Goal: Transaction & Acquisition: Purchase product/service

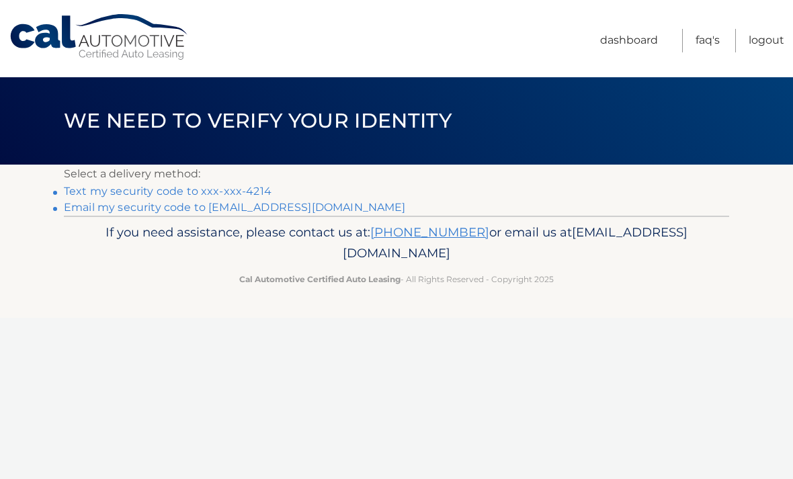
click at [259, 192] on link "Text my security code to xxx-xxx-4214" at bounding box center [168, 191] width 208 height 13
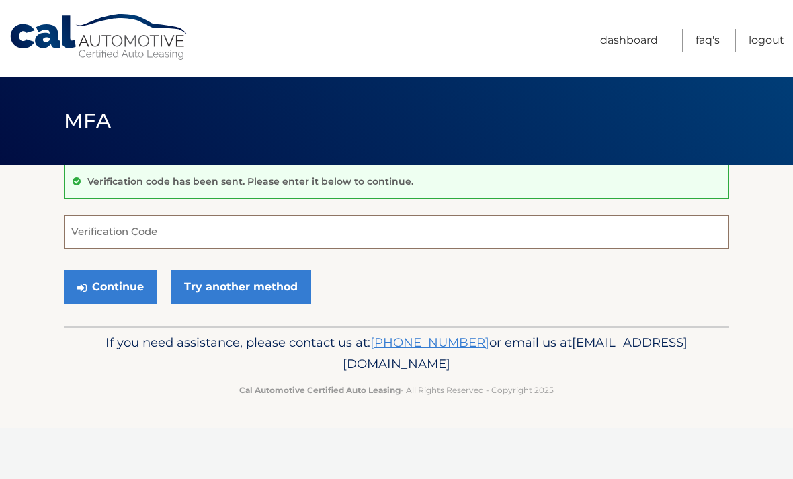
click at [167, 235] on input "Verification Code" at bounding box center [397, 232] width 666 height 34
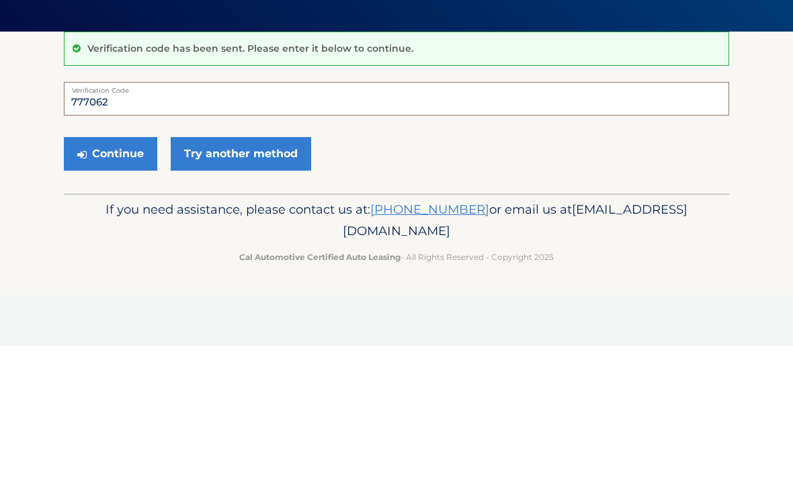
type input "777062"
click at [130, 270] on button "Continue" at bounding box center [110, 287] width 93 height 34
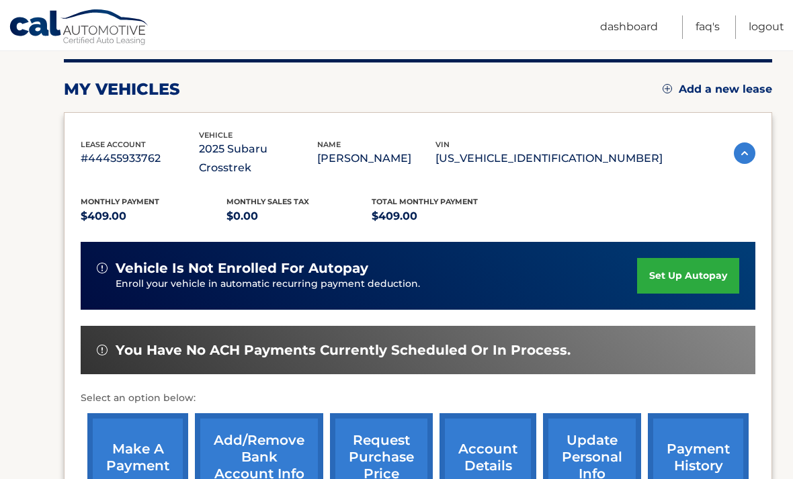
scroll to position [165, 0]
click at [744, 149] on img at bounding box center [745, 154] width 22 height 22
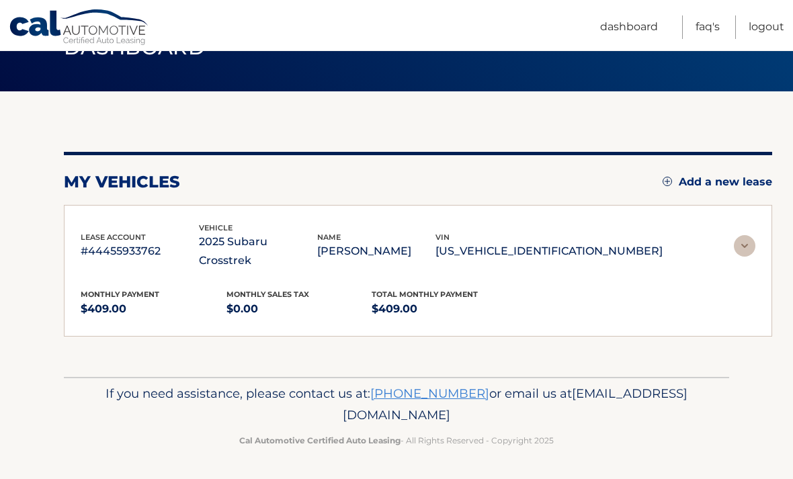
scroll to position [3, 0]
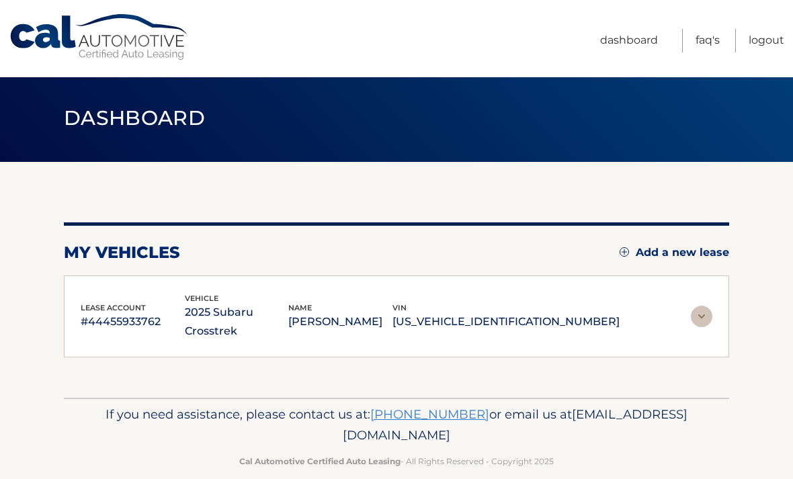
click at [701, 316] on img at bounding box center [702, 317] width 22 height 22
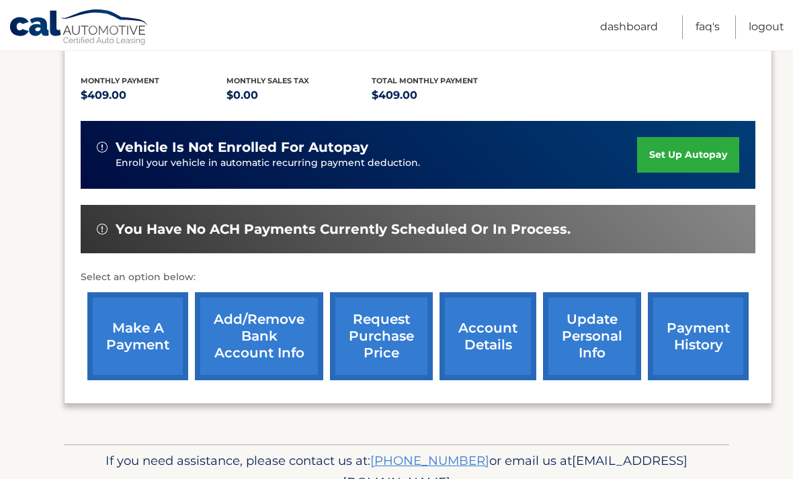
scroll to position [289, 0]
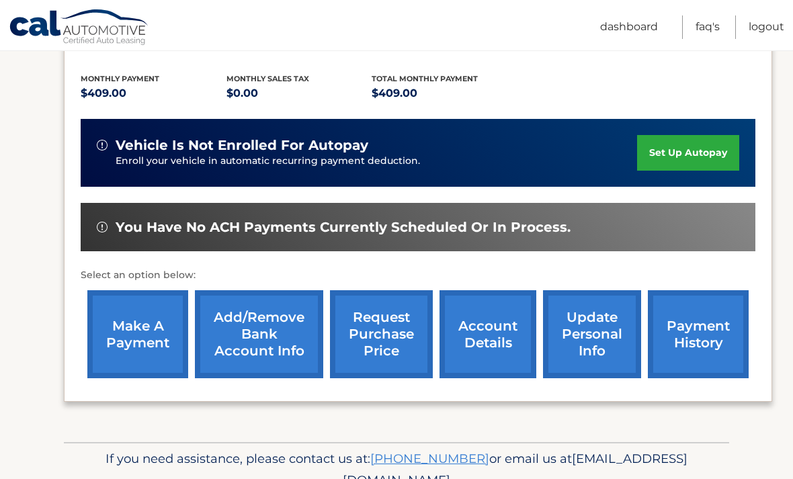
click at [151, 311] on link "make a payment" at bounding box center [137, 334] width 101 height 88
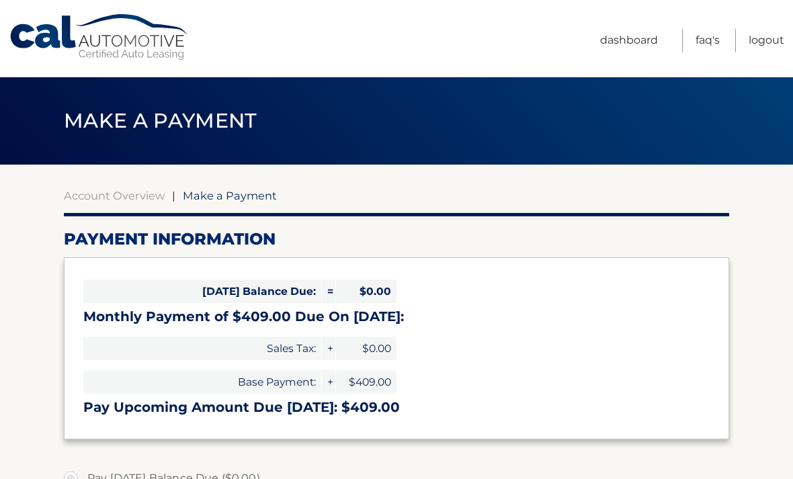
select select "MGI3YWIyMGYtZTRmNi00YzM4LTk0Y2ItNmUzZTkzM2JjYTRi"
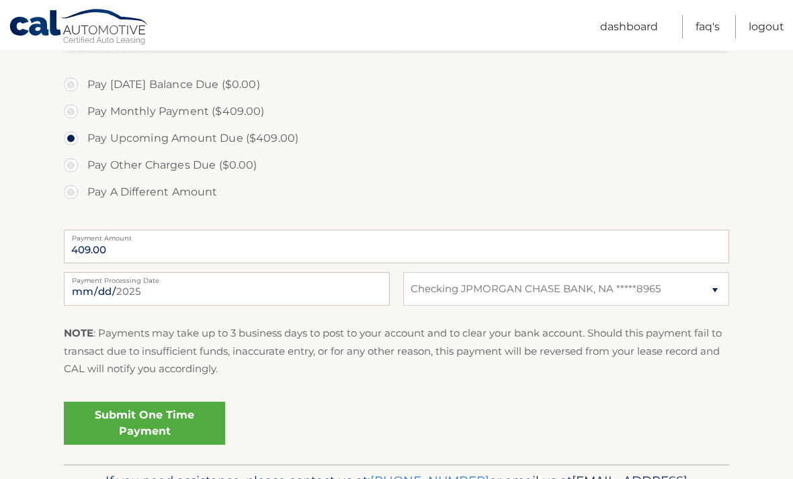
scroll to position [394, 0]
click at [188, 425] on link "Submit One Time Payment" at bounding box center [144, 423] width 161 height 43
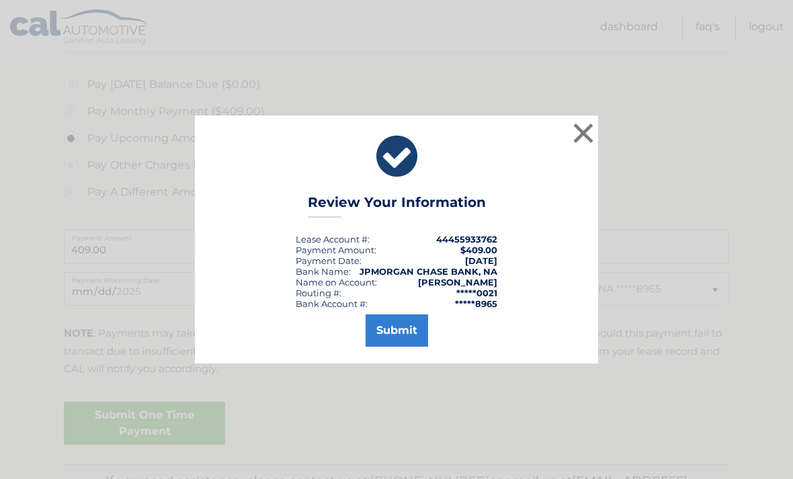
click at [416, 347] on button "Submit" at bounding box center [397, 331] width 63 height 32
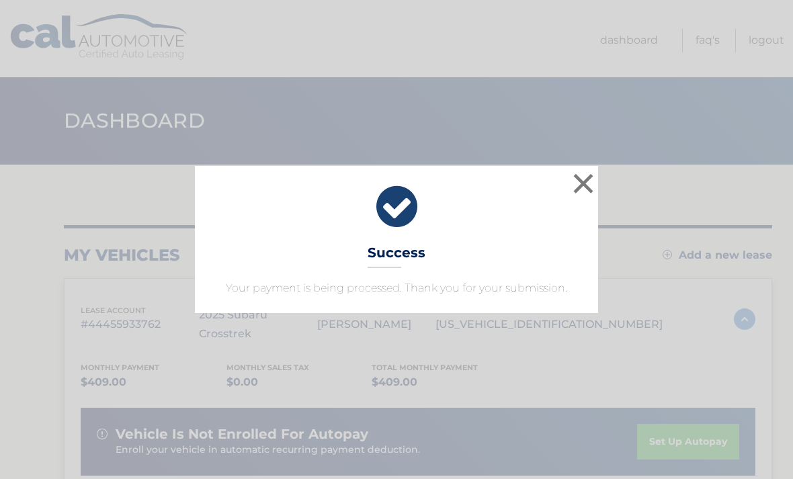
click at [589, 175] on button "×" at bounding box center [583, 183] width 27 height 27
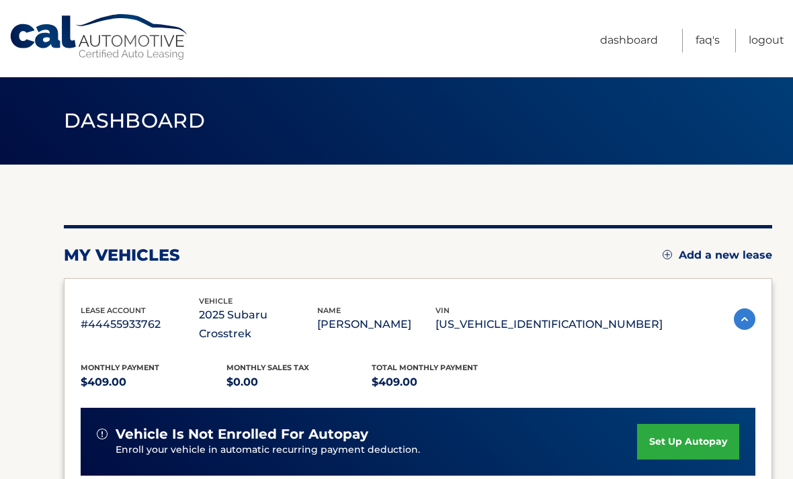
click at [776, 40] on link "Logout" at bounding box center [767, 41] width 36 height 24
